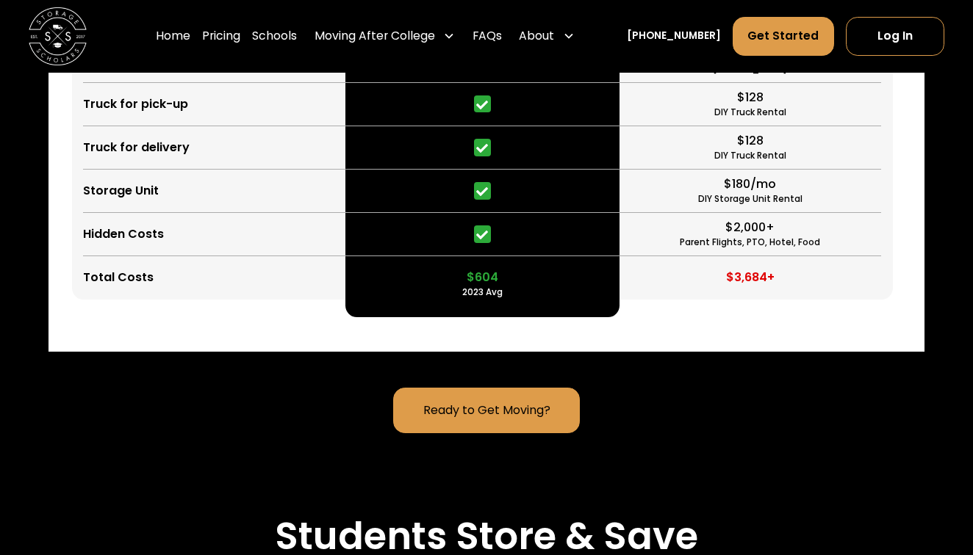
scroll to position [3863, 0]
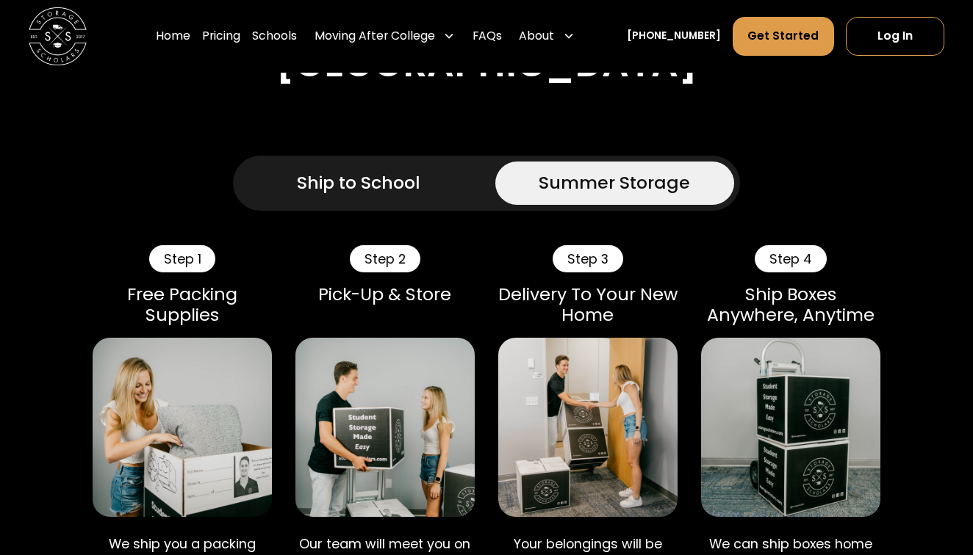
scroll to position [1023, 0]
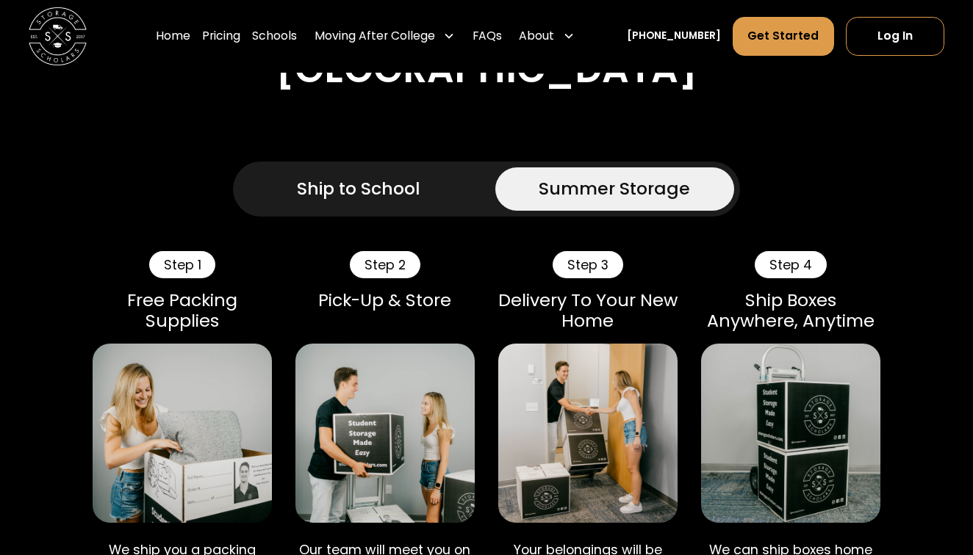
click at [389, 201] on div "Ship to School" at bounding box center [358, 189] width 123 height 26
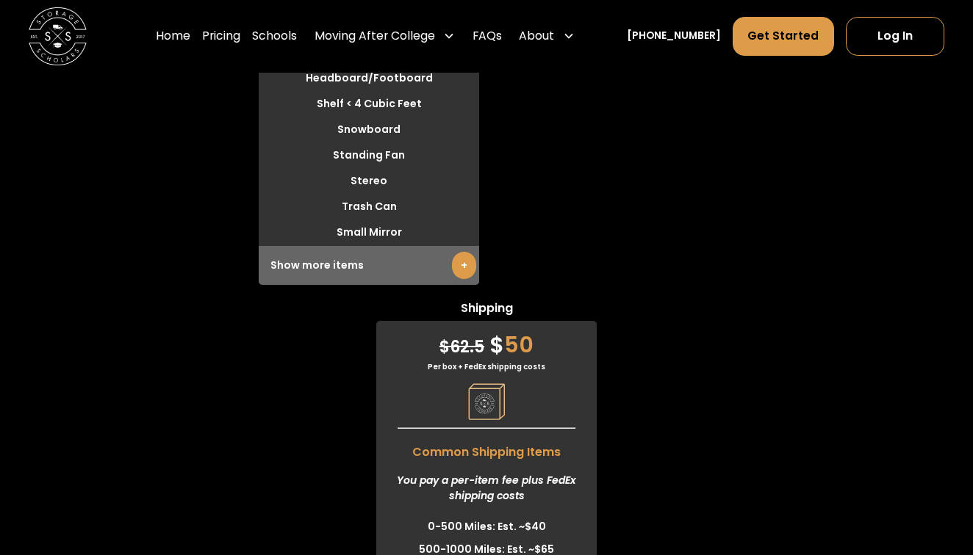
scroll to position [4564, 0]
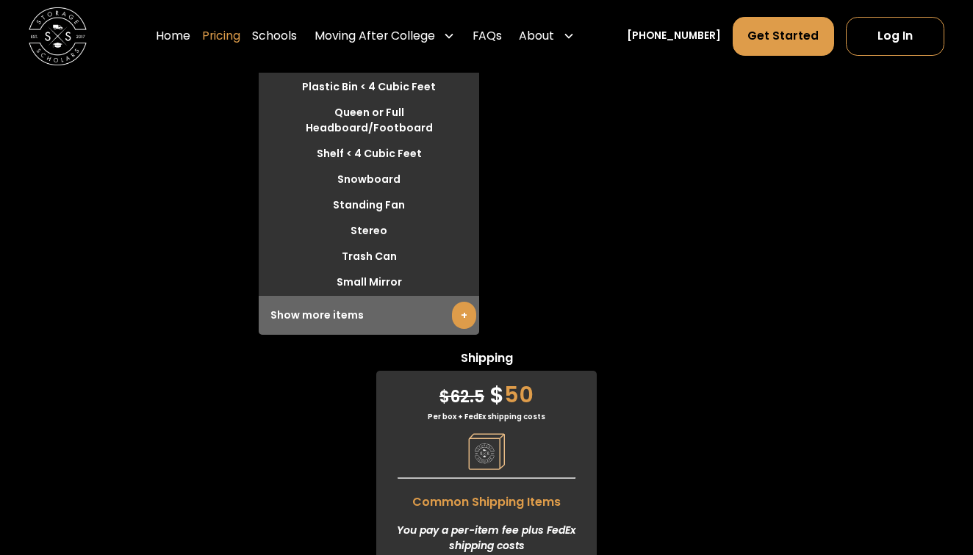
click at [234, 35] on link "Pricing" at bounding box center [221, 36] width 38 height 40
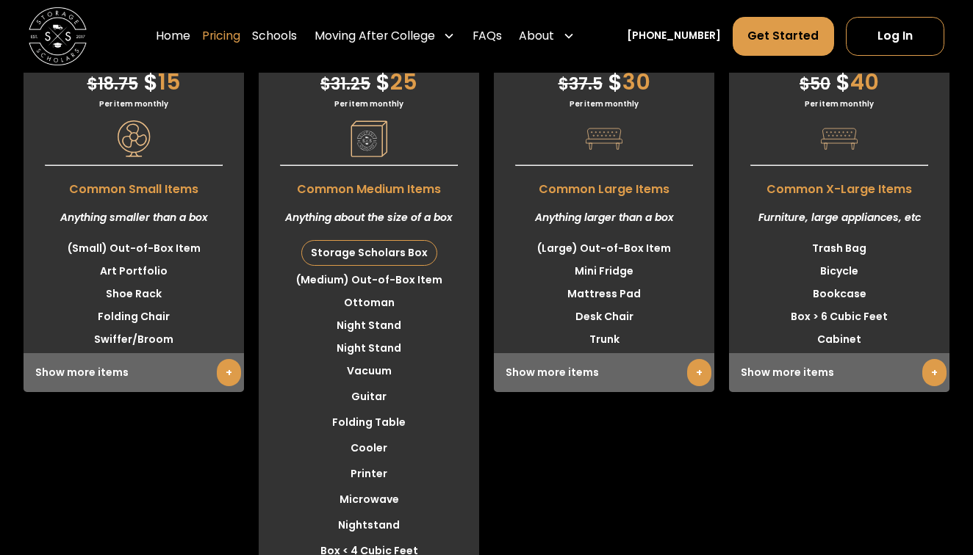
scroll to position [3867, 0]
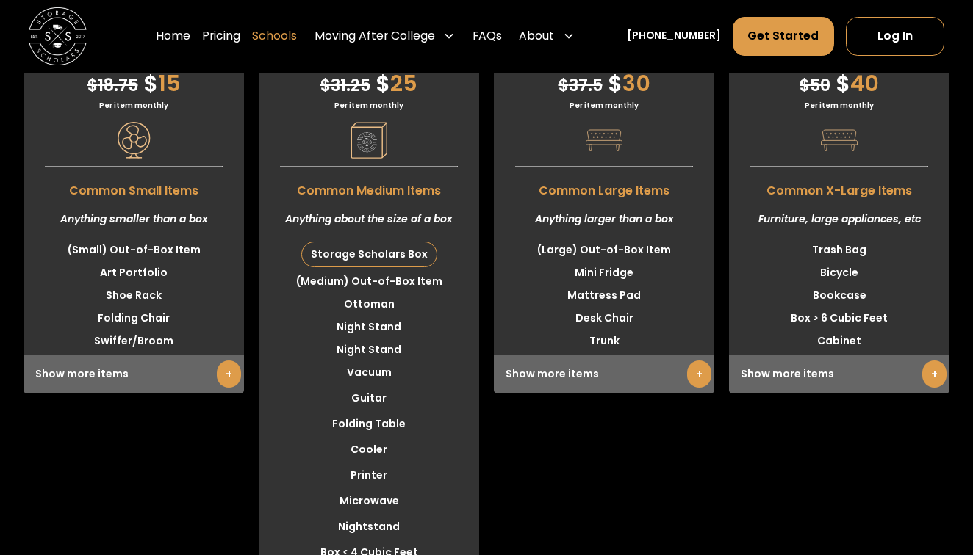
click at [297, 35] on link "Schools" at bounding box center [274, 36] width 45 height 40
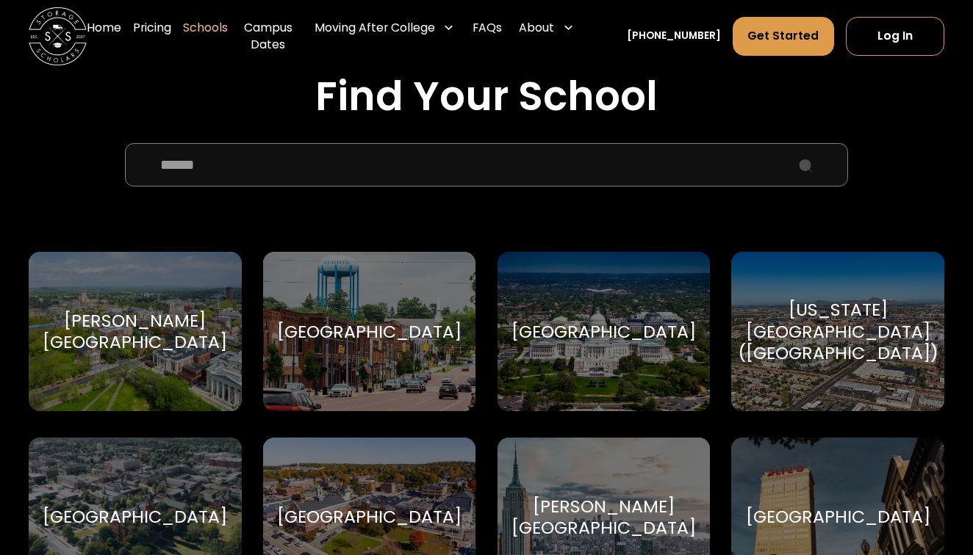
scroll to position [482, 0]
click at [275, 161] on input "School Select Form" at bounding box center [487, 164] width 724 height 43
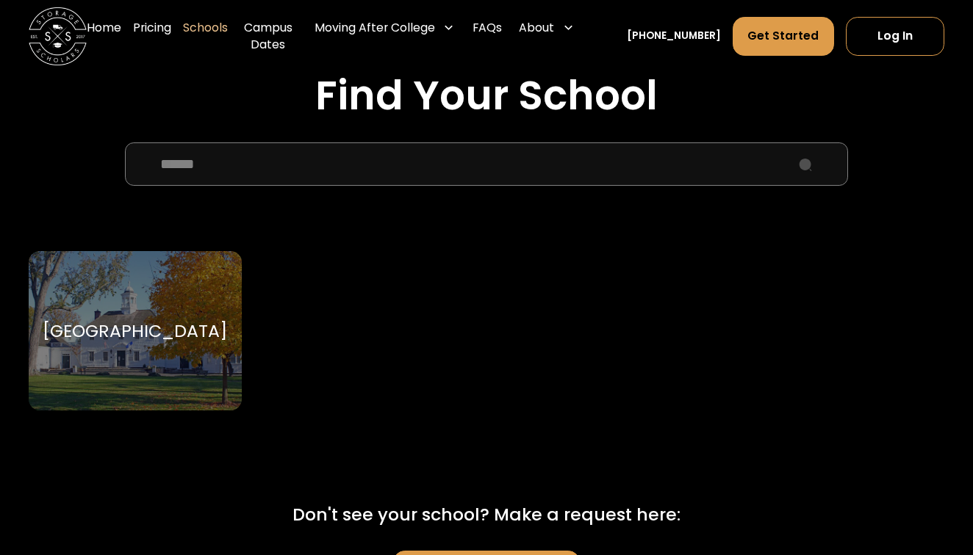
type input "******"
click at [181, 282] on div "Sacred Heart University Sacred Heart University" at bounding box center [135, 330] width 212 height 159
click at [178, 336] on div "[GEOGRAPHIC_DATA]" at bounding box center [135, 331] width 184 height 22
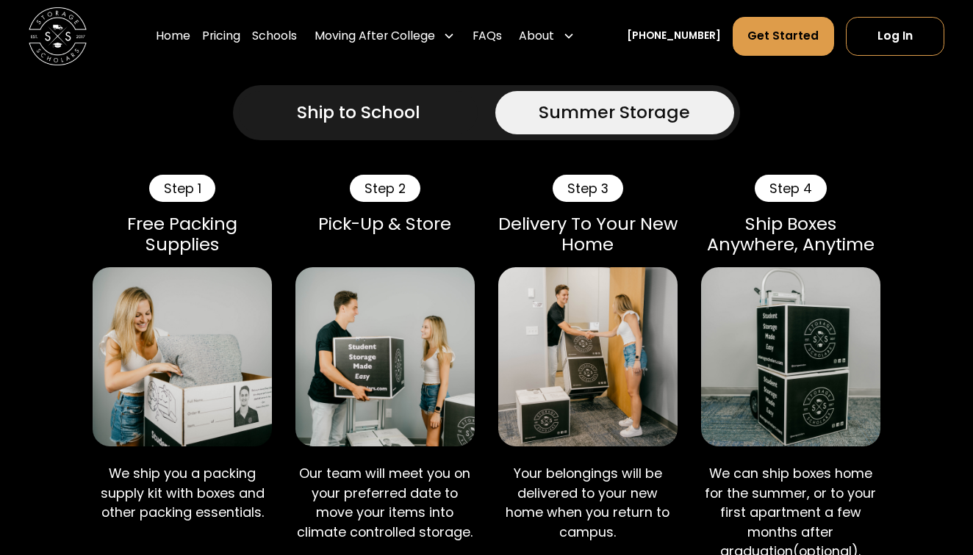
scroll to position [1095, 0]
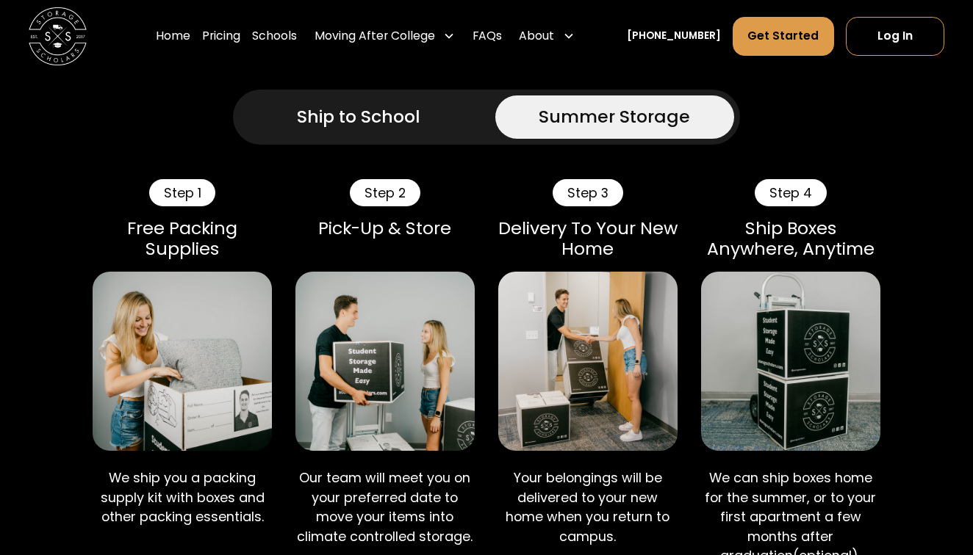
click at [375, 129] on div "Ship to School" at bounding box center [358, 117] width 123 height 26
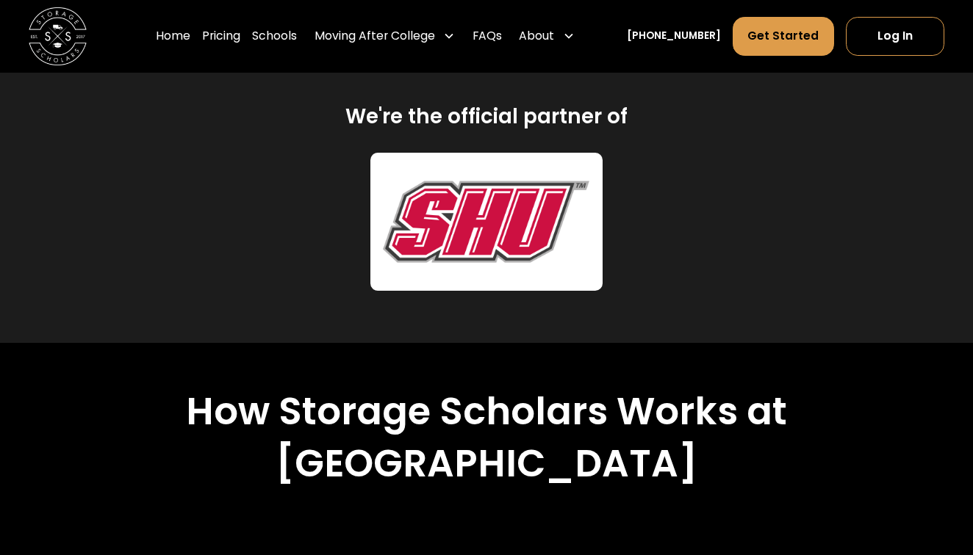
scroll to position [625, 0]
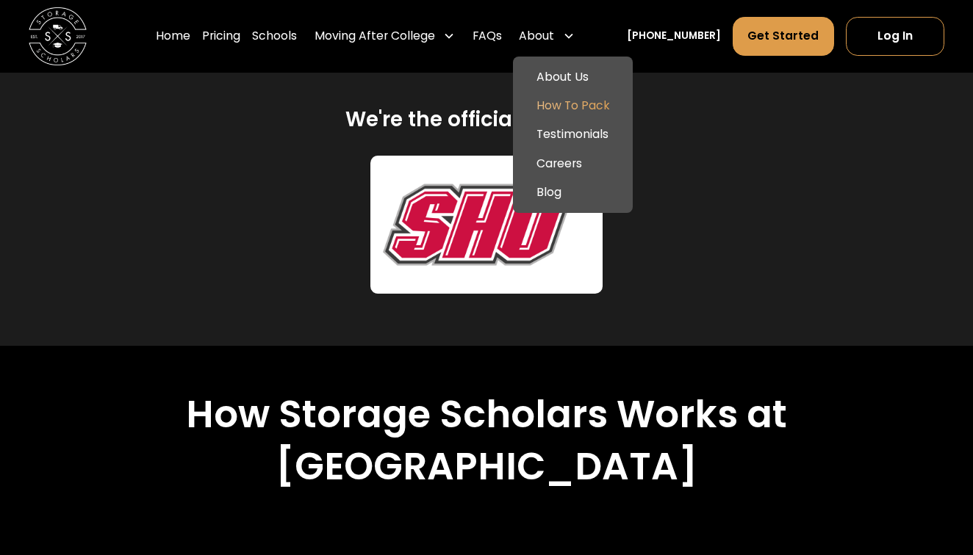
click at [595, 99] on link "How To Pack" at bounding box center [573, 105] width 108 height 29
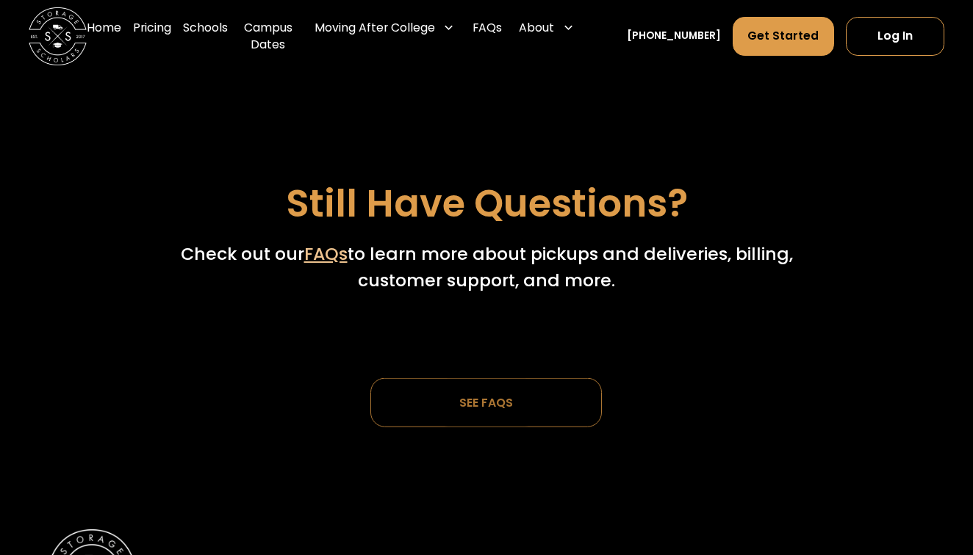
scroll to position [4204, 0]
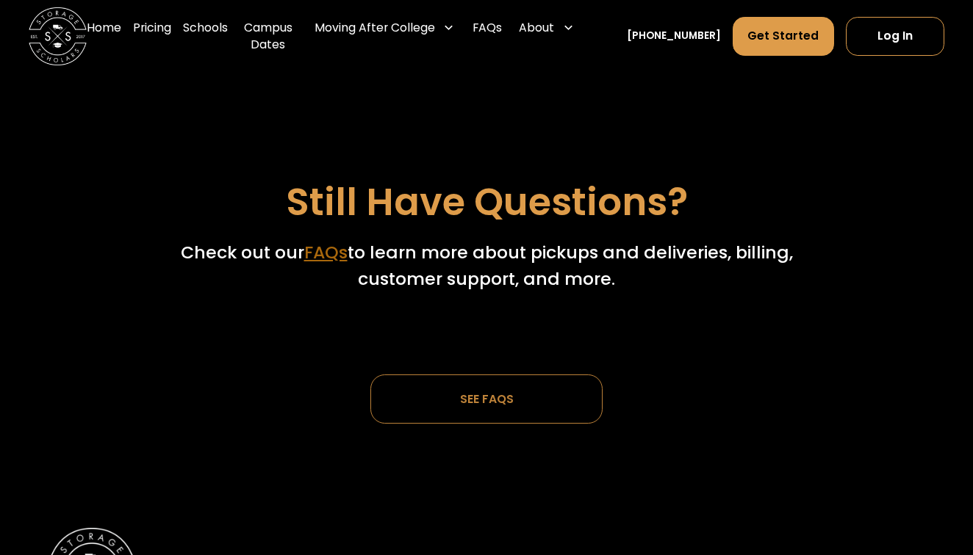
click at [328, 240] on link "FAQs" at bounding box center [325, 252] width 43 height 24
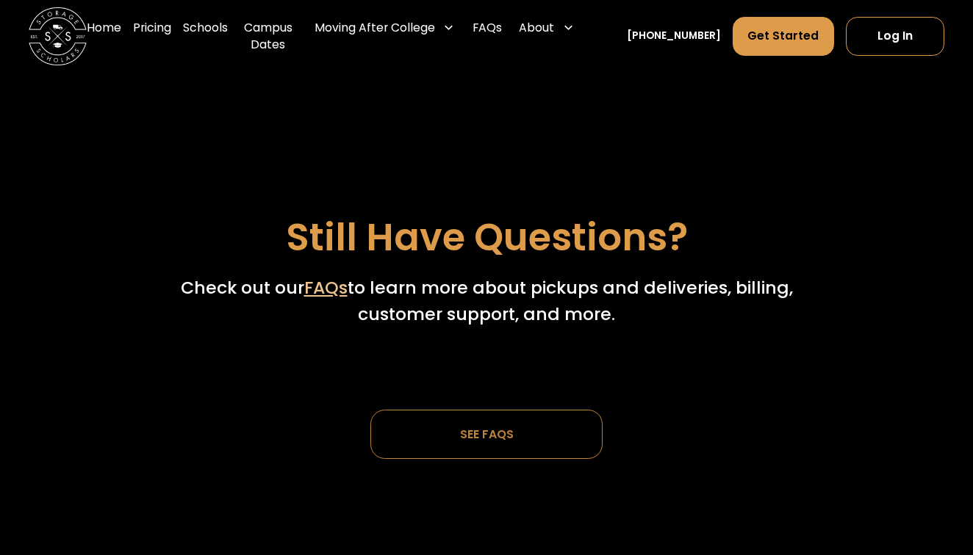
scroll to position [4146, 0]
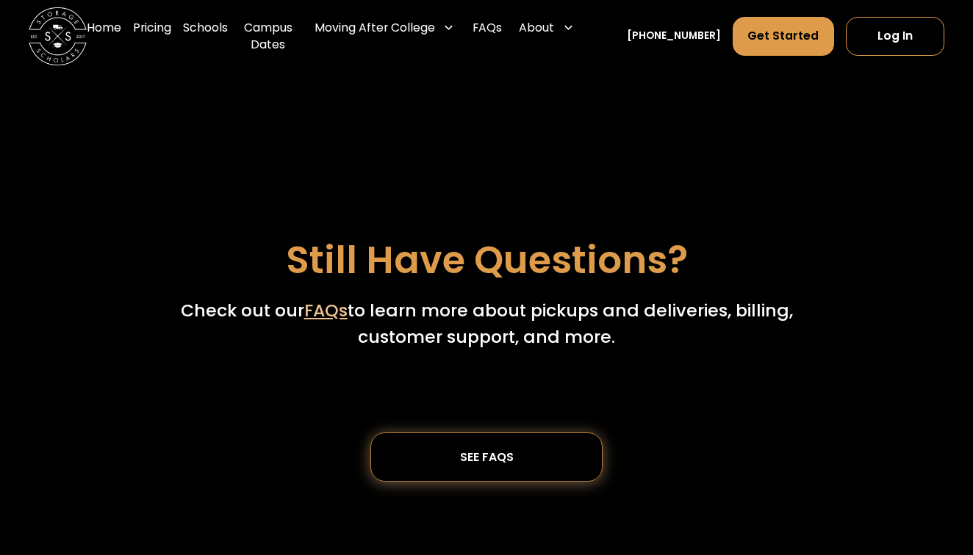
click at [471, 451] on div "SEE FAQs" at bounding box center [487, 457] width 54 height 12
